Goal: Find specific page/section: Find specific page/section

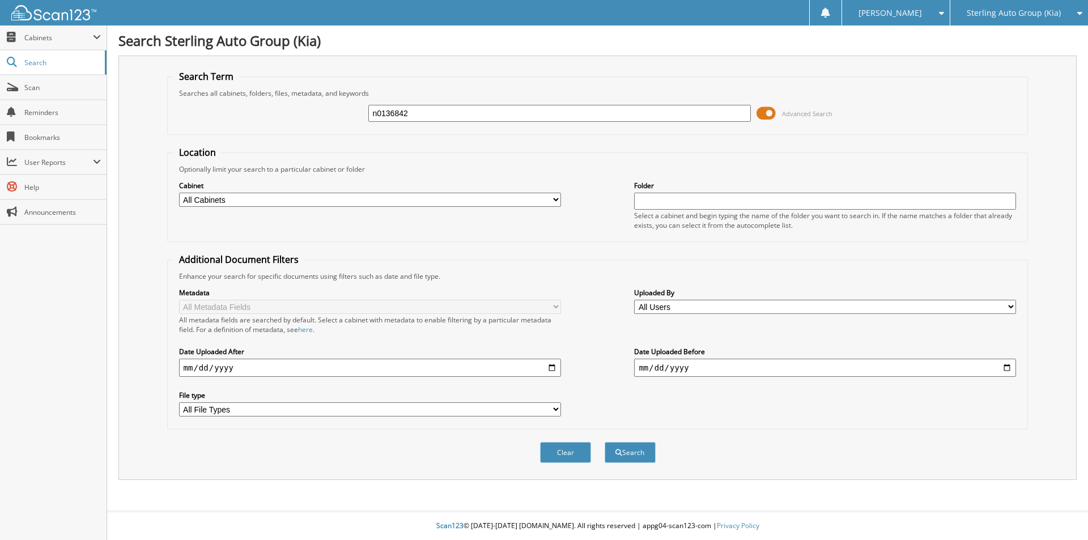
type input "n0136842"
click at [605, 442] on button "Search" at bounding box center [630, 452] width 51 height 21
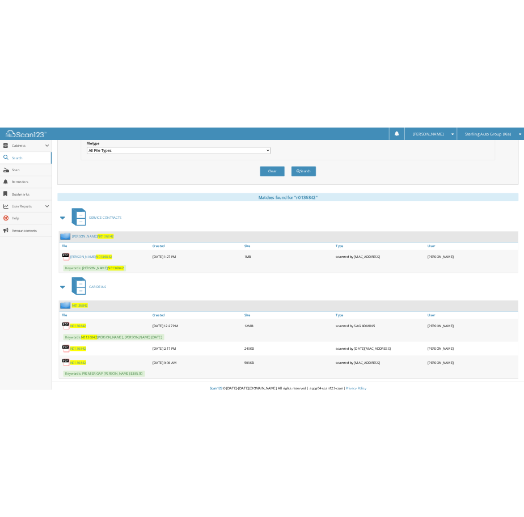
scroll to position [374, 0]
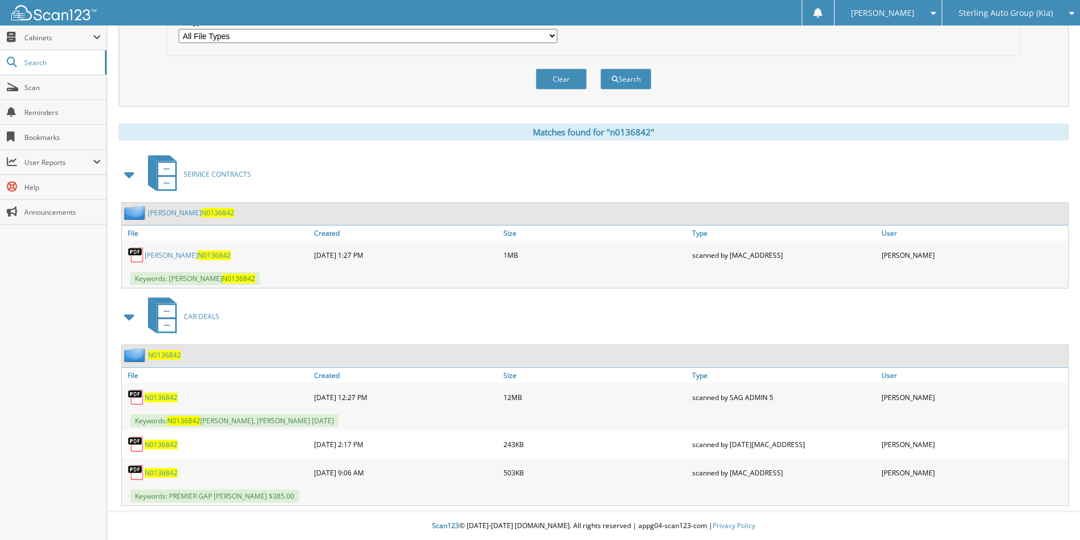
click at [167, 471] on span "N0136842" at bounding box center [161, 473] width 33 height 10
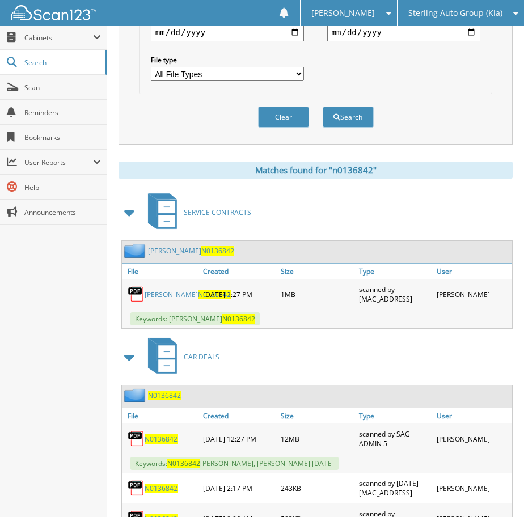
drag, startPoint x: 183, startPoint y: 464, endPoint x: 85, endPoint y: 429, distance: 104.2
click at [80, 455] on div "Close Cabinets This Company All Companies Search Scan" at bounding box center [53, 271] width 107 height 491
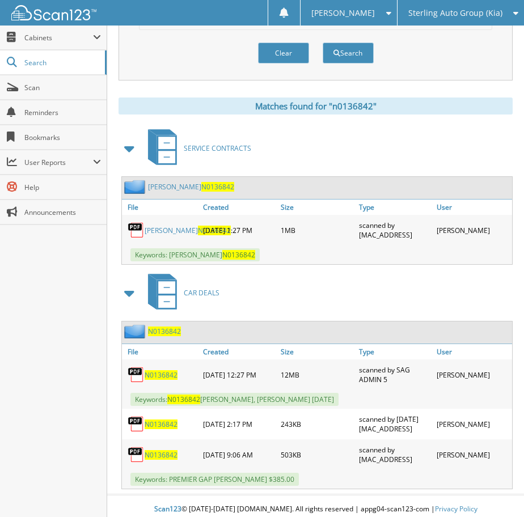
scroll to position [445, 0]
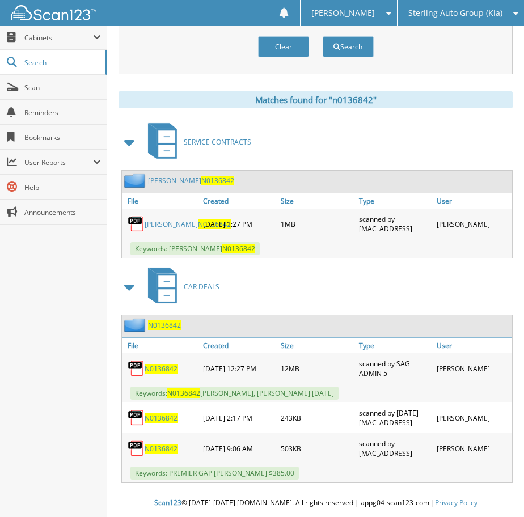
click at [165, 365] on span "N0136842" at bounding box center [161, 369] width 33 height 10
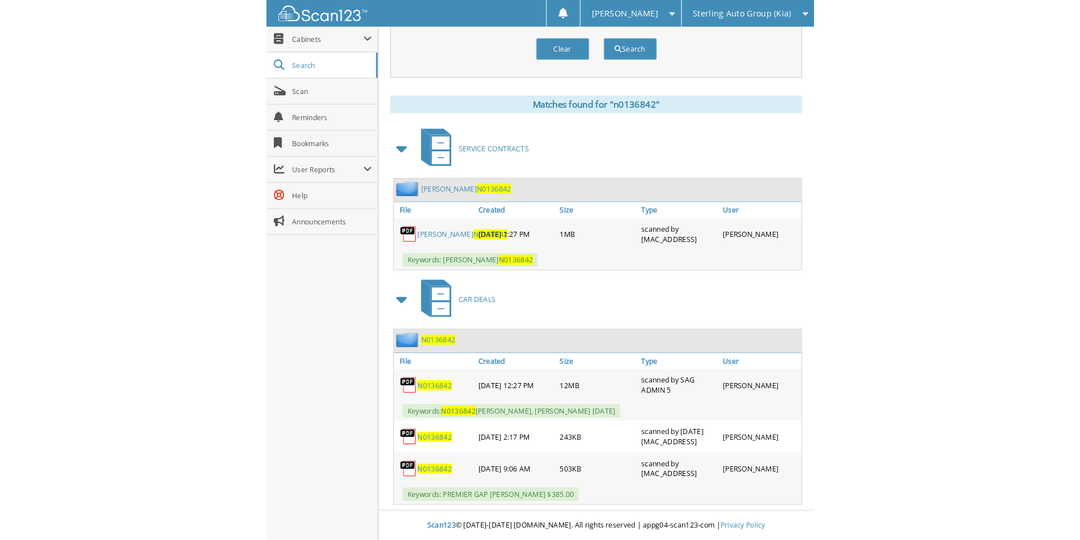
scroll to position [374, 0]
